Goal: Obtain resource: Download file/media

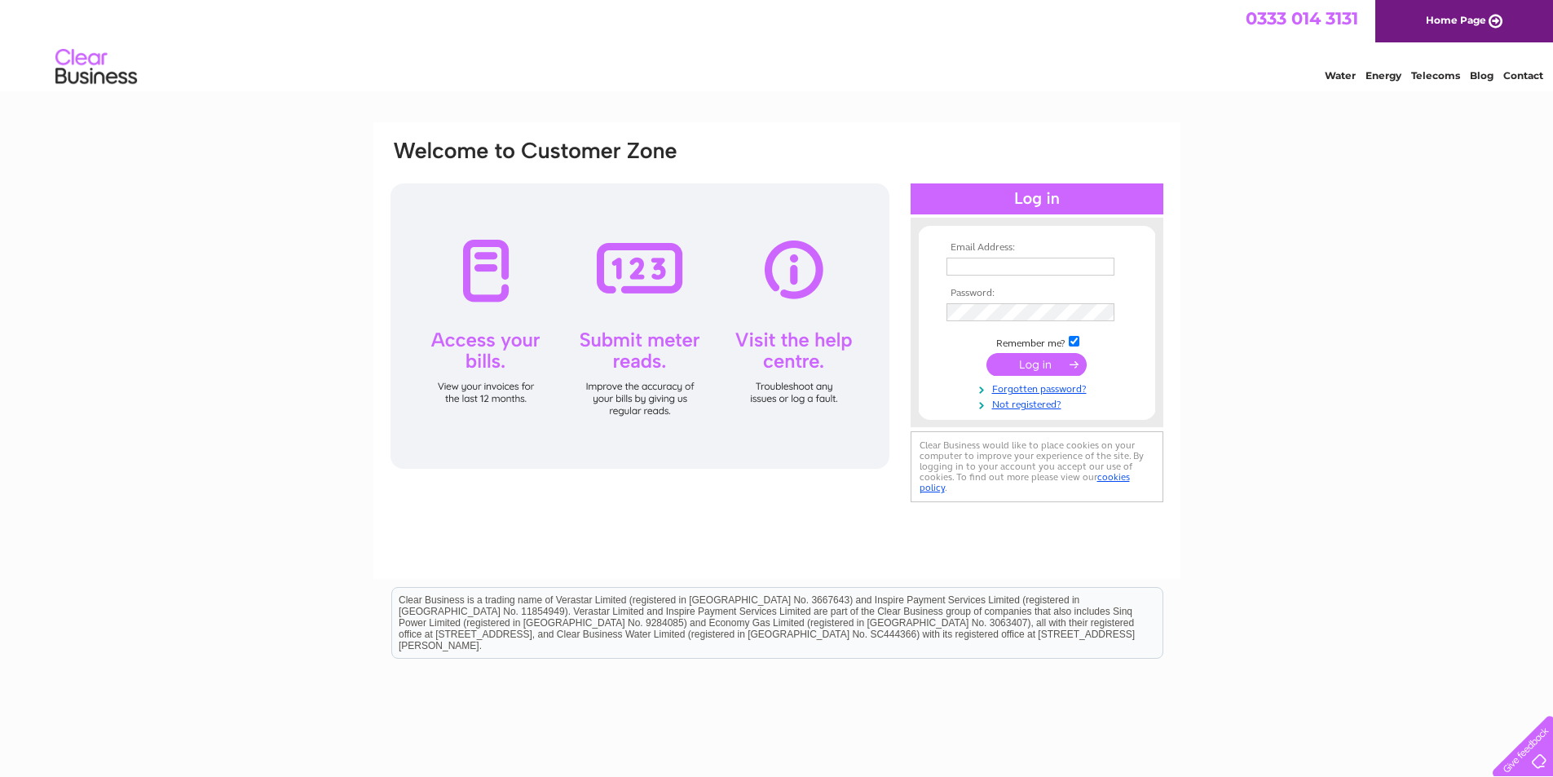
type input "[EMAIL_ADDRESS][DOMAIN_NAME]"
click at [1038, 363] on input "submit" at bounding box center [1036, 364] width 100 height 23
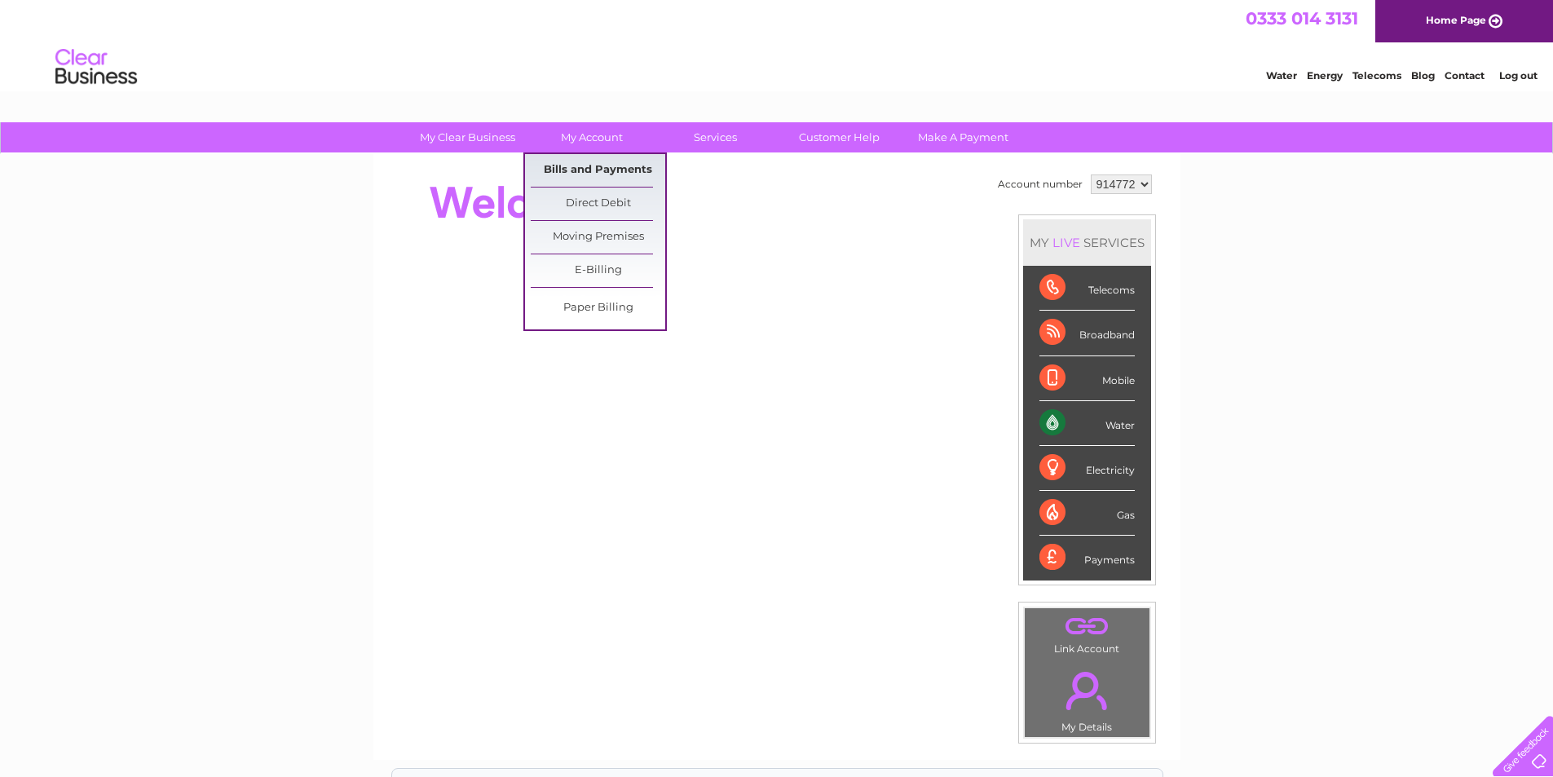
click at [587, 171] on link "Bills and Payments" at bounding box center [598, 170] width 135 height 33
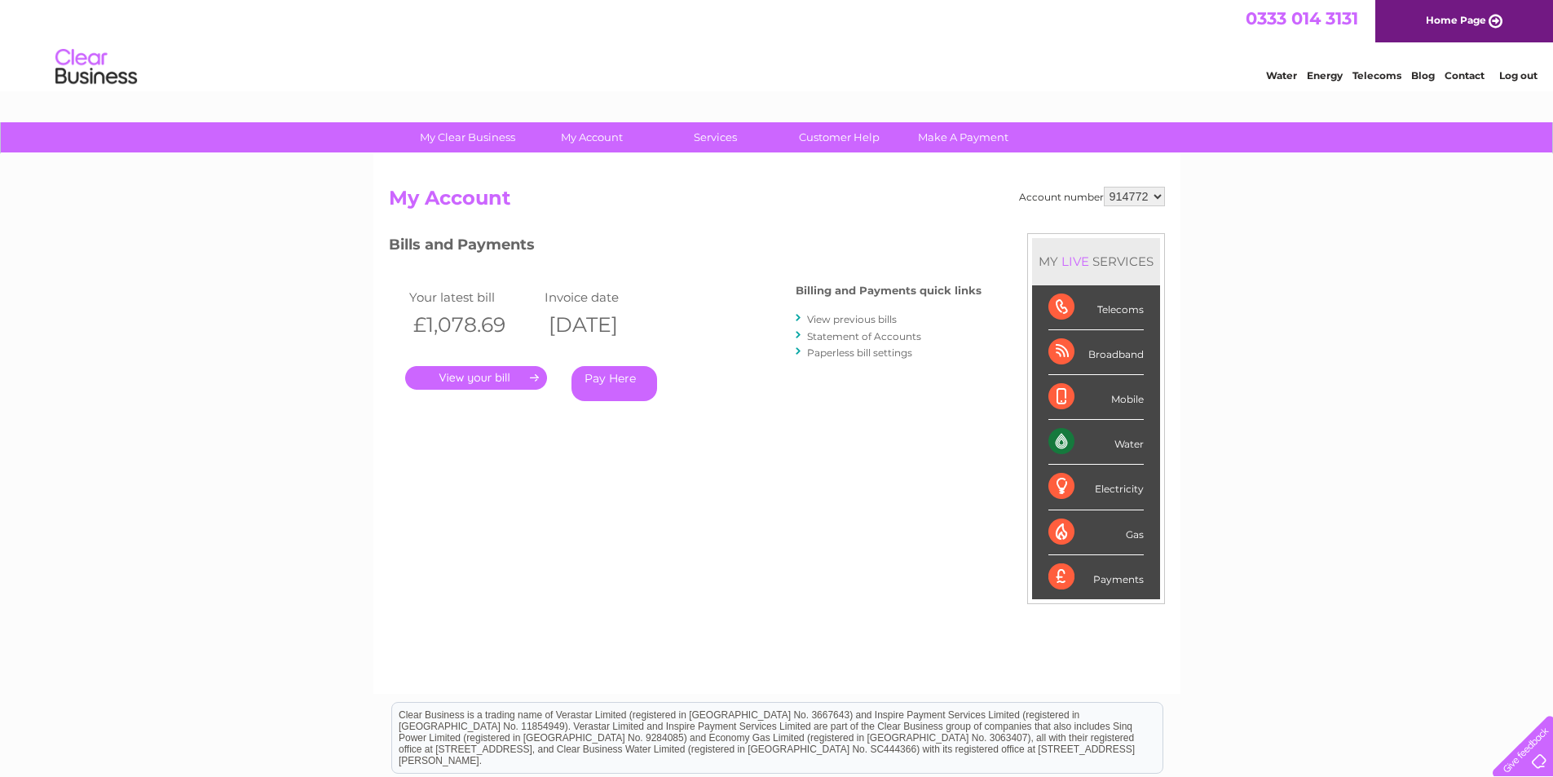
click at [483, 377] on link "." at bounding box center [476, 378] width 142 height 24
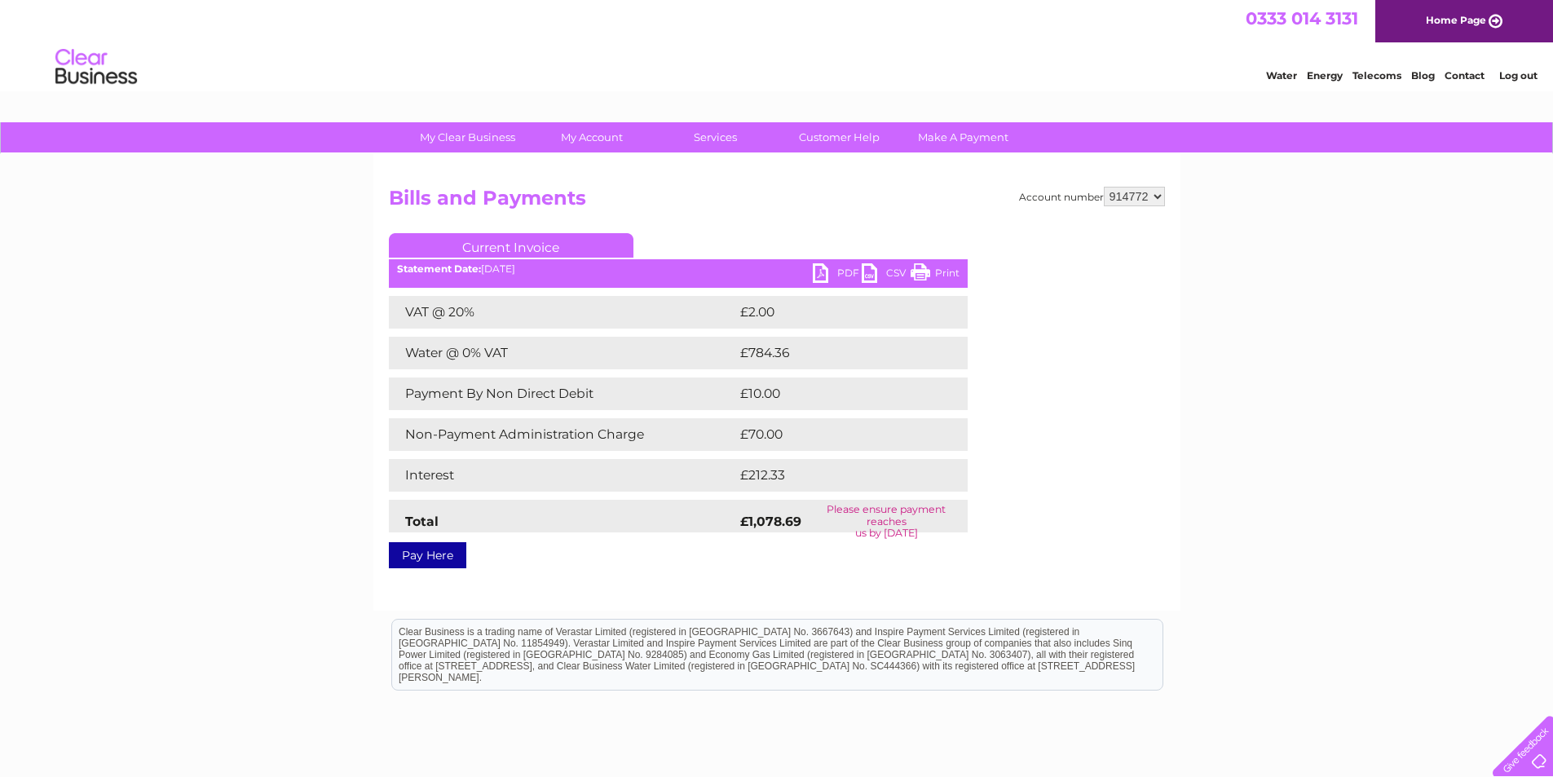
click at [848, 267] on link "PDF" at bounding box center [837, 275] width 49 height 24
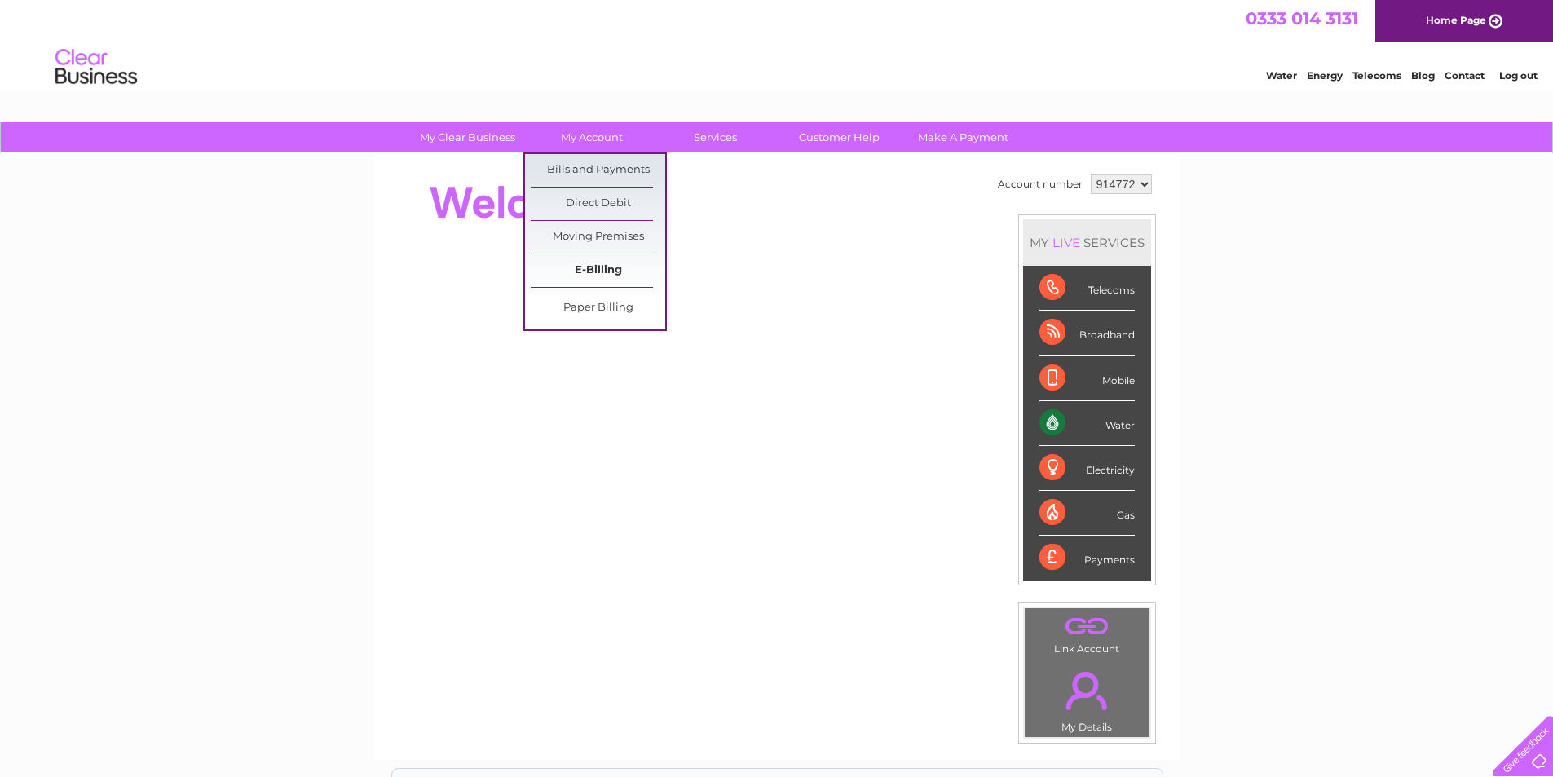
click at [597, 269] on link "E-Billing" at bounding box center [598, 270] width 135 height 33
click at [587, 127] on link "My Account" at bounding box center [591, 137] width 135 height 30
click at [587, 180] on link "Bills and Payments" at bounding box center [598, 170] width 135 height 33
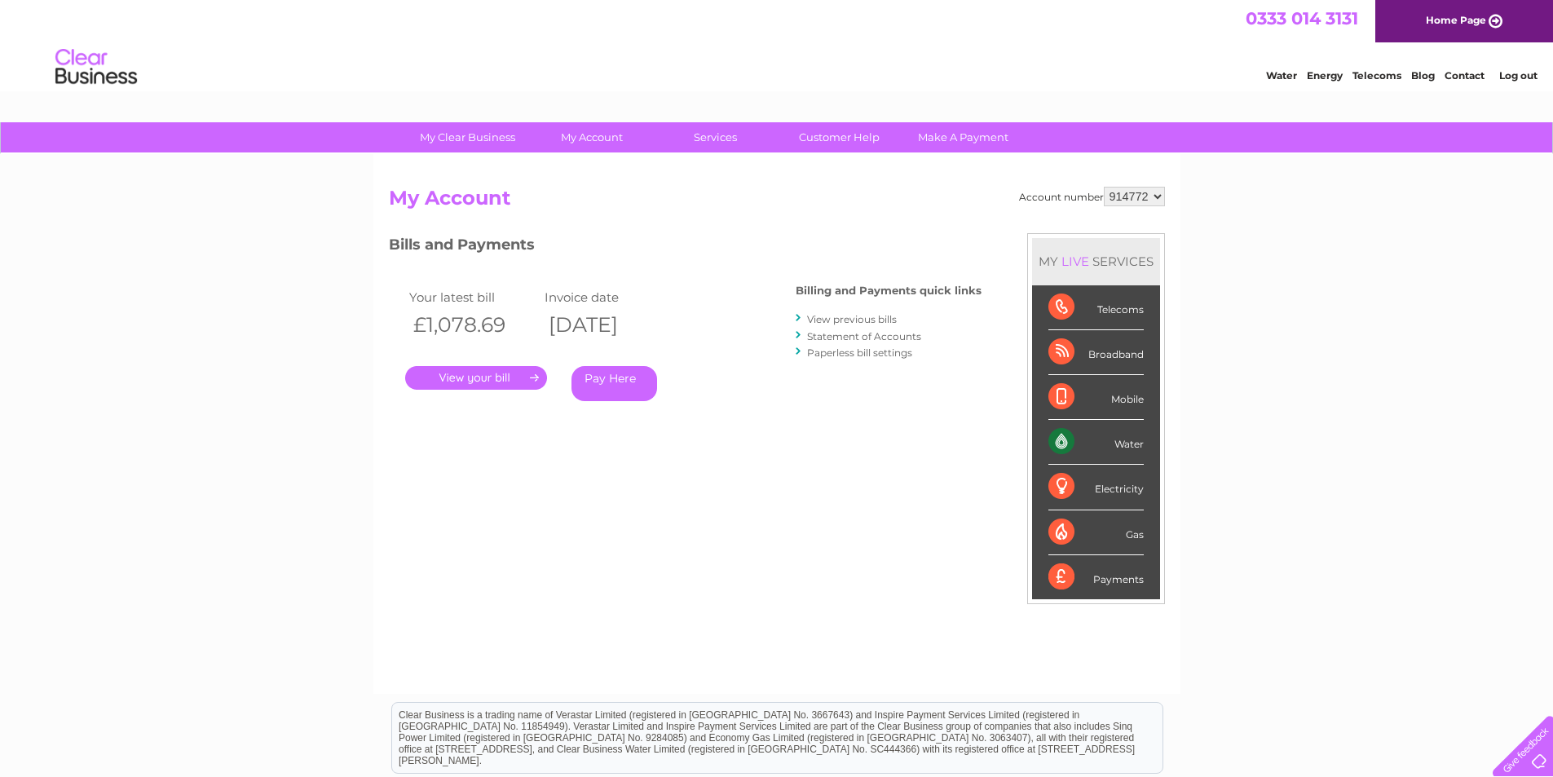
click at [463, 377] on link "." at bounding box center [476, 378] width 142 height 24
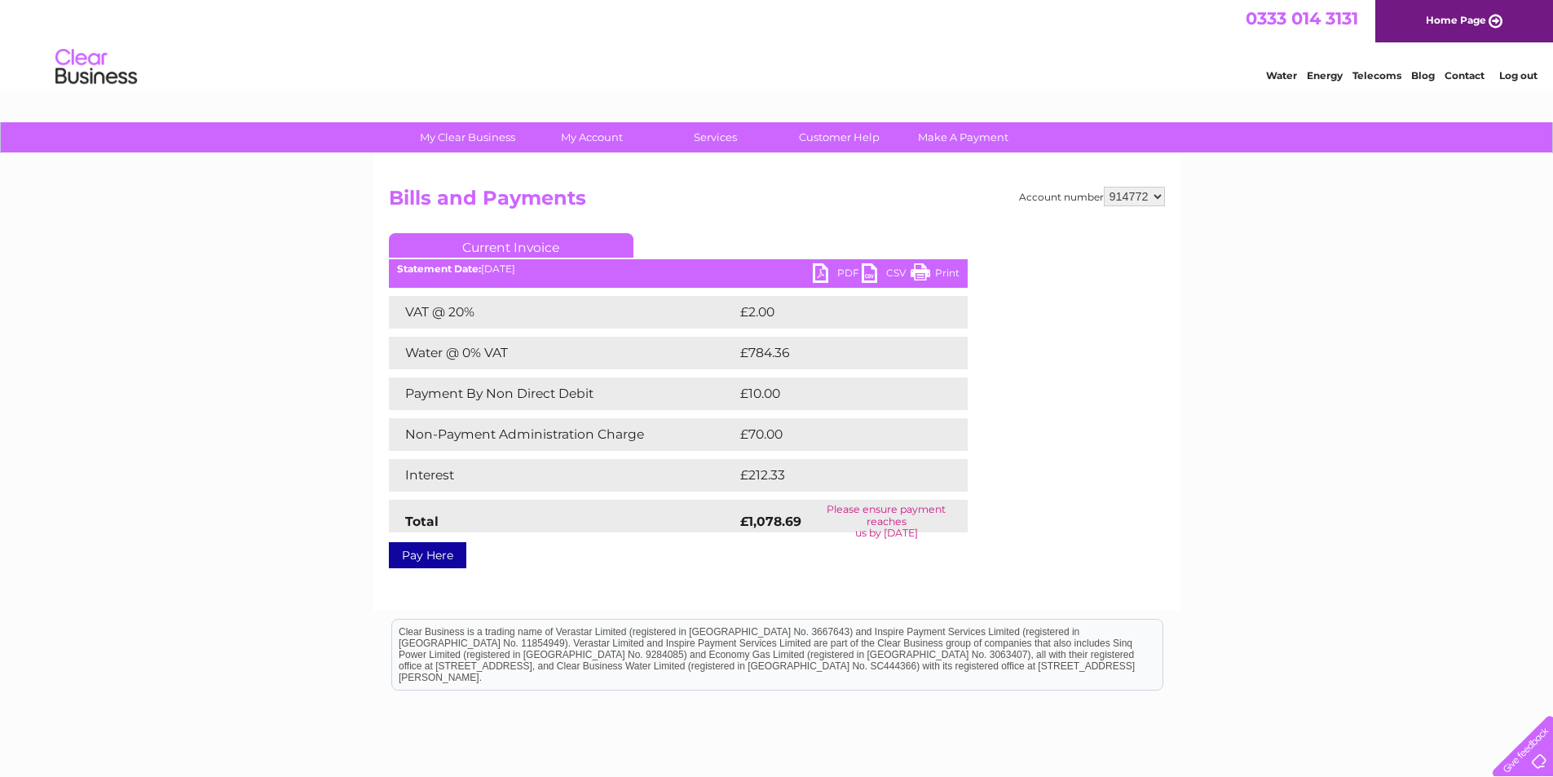
click at [836, 271] on link "PDF" at bounding box center [837, 275] width 49 height 24
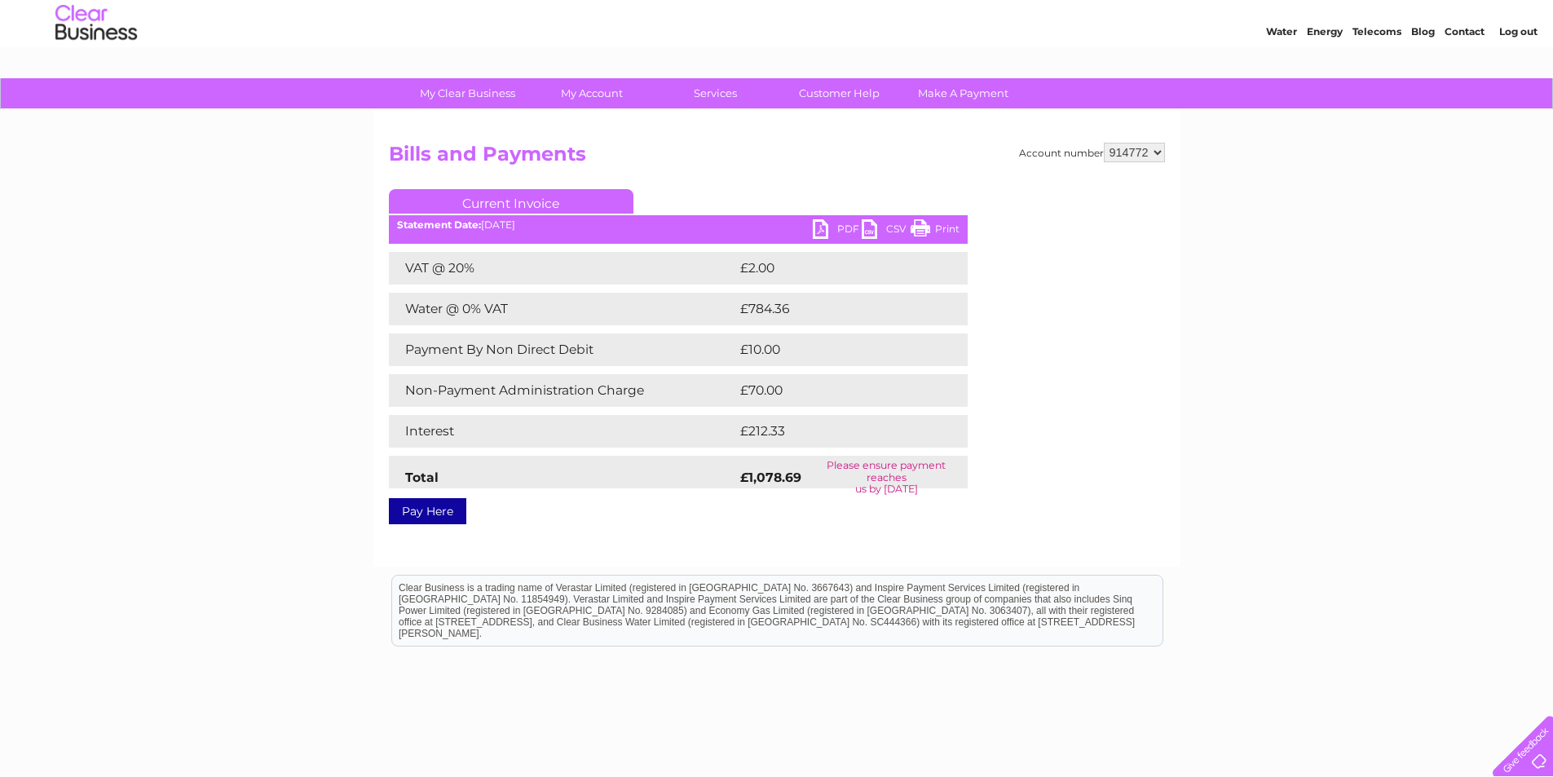
scroll to position [82, 0]
